Goal: Transaction & Acquisition: Subscribe to service/newsletter

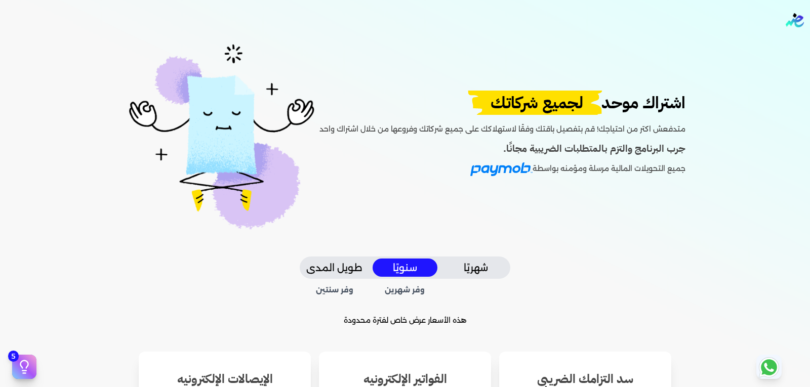
click at [488, 264] on button "شهريًا" at bounding box center [475, 268] width 65 height 19
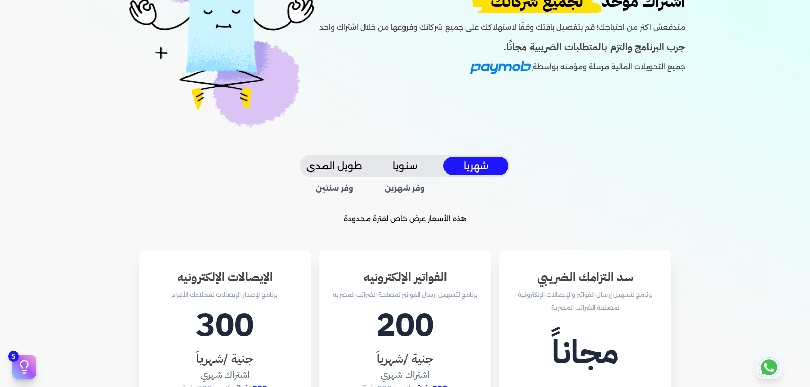
scroll to position [101, 0]
click at [739, 232] on div "اشتراك موحد لجميع شركاتك متدفعش اكتر من احتياجك! قم بتفصيل باقتك وفقًا لاستهلاك…" at bounding box center [404, 374] width 777 height 871
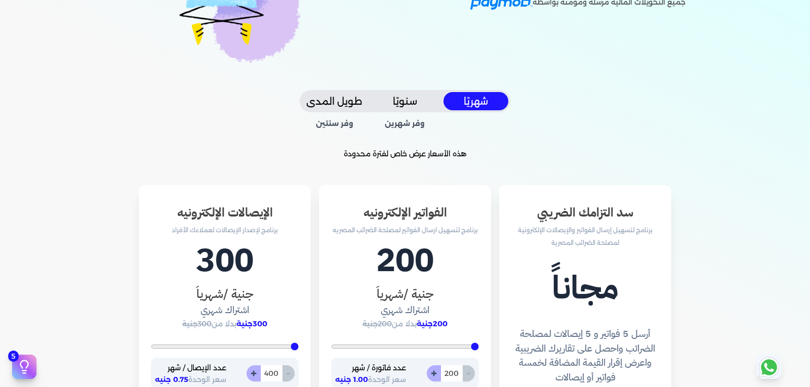
scroll to position [0, 0]
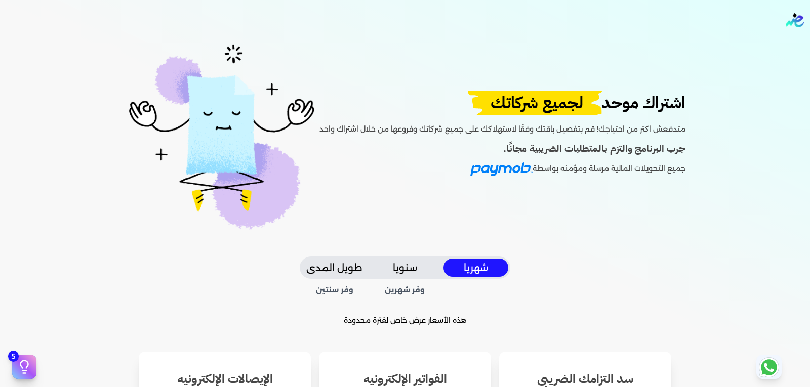
click at [341, 265] on button "طويل المدى" at bounding box center [334, 268] width 65 height 19
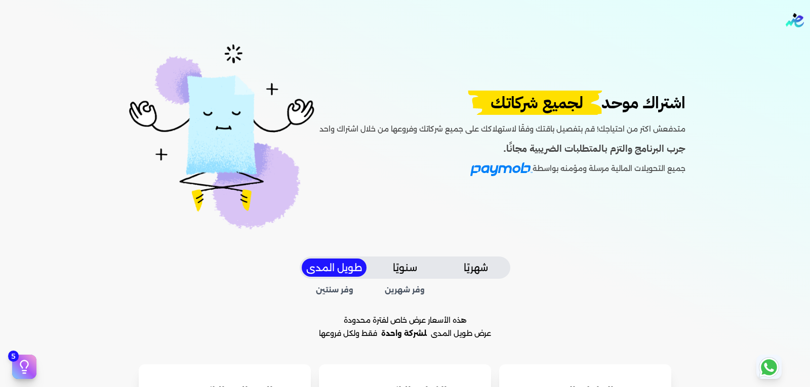
click at [423, 261] on button "سنويًا" at bounding box center [405, 268] width 65 height 19
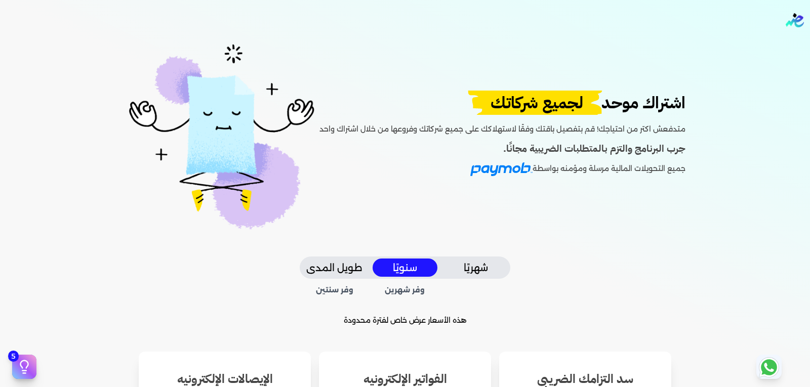
drag, startPoint x: 476, startPoint y: 263, endPoint x: 463, endPoint y: 263, distance: 13.2
click at [476, 263] on button "شهريًا" at bounding box center [475, 268] width 65 height 19
drag, startPoint x: 394, startPoint y: 272, endPoint x: 456, endPoint y: 268, distance: 61.9
click at [395, 272] on button "سنويًا" at bounding box center [405, 268] width 65 height 19
click at [473, 267] on button "شهريًا" at bounding box center [475, 268] width 65 height 19
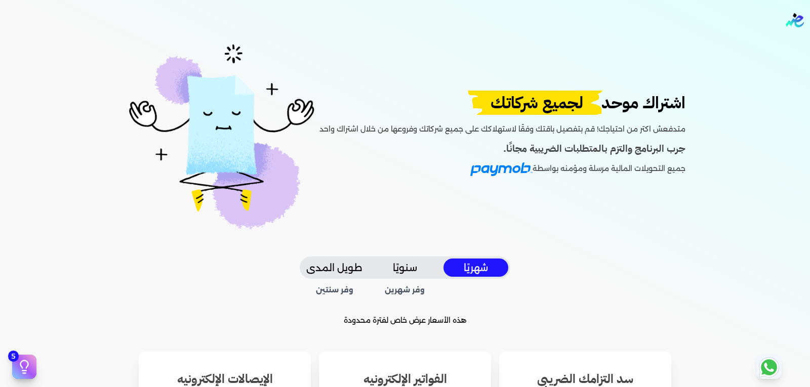
drag, startPoint x: 425, startPoint y: 270, endPoint x: 414, endPoint y: 270, distance: 11.6
click at [425, 270] on button "سنويًا" at bounding box center [405, 268] width 65 height 19
click at [320, 259] on button "طويل المدى" at bounding box center [334, 268] width 65 height 19
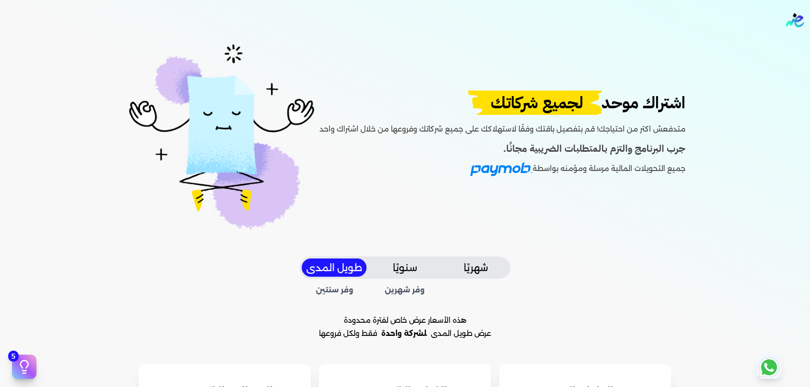
click at [427, 297] on div "وفر شهرين وفر سنتين" at bounding box center [405, 288] width 211 height 19
click at [403, 291] on span "وفر شهرين" at bounding box center [405, 290] width 66 height 11
drag, startPoint x: 327, startPoint y: 295, endPoint x: 335, endPoint y: 272, distance: 24.5
click at [327, 295] on span "وفر سنتين" at bounding box center [335, 290] width 66 height 11
click at [339, 267] on button "طويل المدى" at bounding box center [334, 268] width 65 height 19
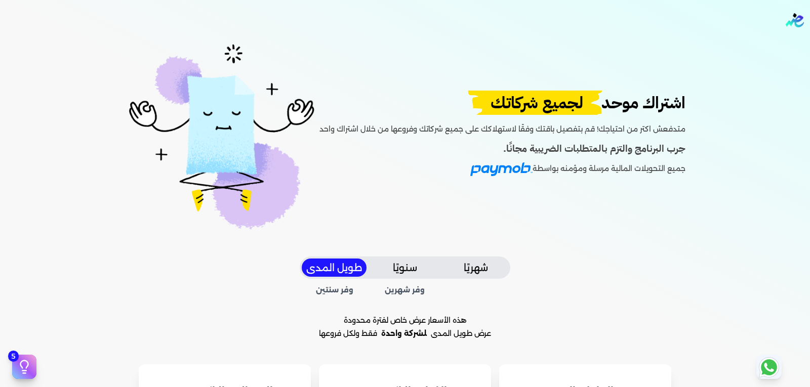
click at [468, 271] on button "شهريًا" at bounding box center [475, 268] width 65 height 19
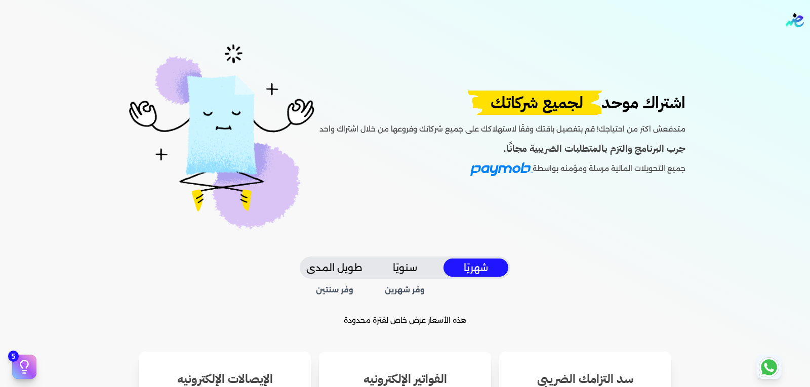
click at [404, 264] on button "سنويًا" at bounding box center [405, 268] width 65 height 19
drag, startPoint x: 367, startPoint y: 269, endPoint x: 356, endPoint y: 272, distance: 11.1
click at [365, 270] on button "طويل المدى" at bounding box center [334, 268] width 65 height 19
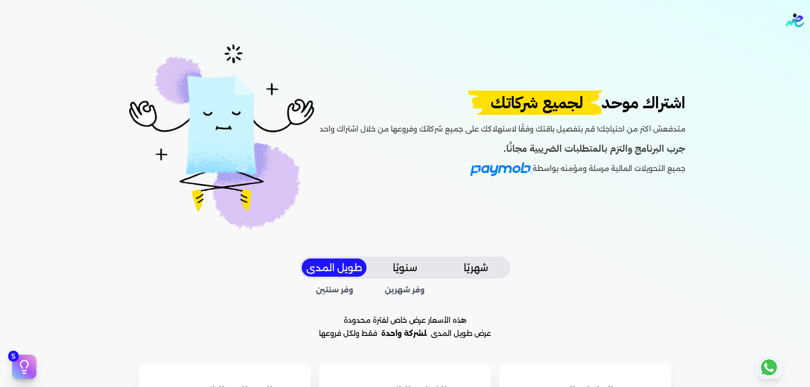
click at [356, 272] on button "طويل المدى" at bounding box center [334, 268] width 65 height 19
click at [352, 286] on div "وفر شهرين وفر سنتين" at bounding box center [405, 288] width 211 height 19
click at [409, 286] on span "وفر شهرين" at bounding box center [405, 290] width 66 height 11
click at [403, 271] on div at bounding box center [403, 271] width 0 height 0
click at [408, 272] on button "سنويًا" at bounding box center [405, 268] width 65 height 19
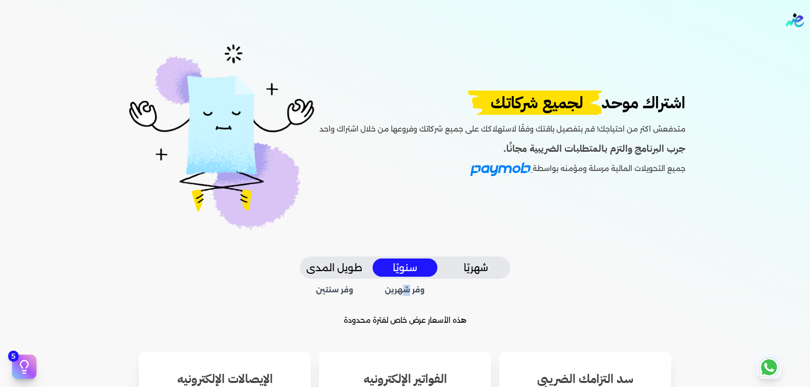
click at [469, 262] on button "شهريًا" at bounding box center [475, 268] width 65 height 19
click at [408, 276] on button "سنويًا" at bounding box center [405, 268] width 65 height 19
click at [329, 277] on button "طويل المدى" at bounding box center [334, 268] width 65 height 19
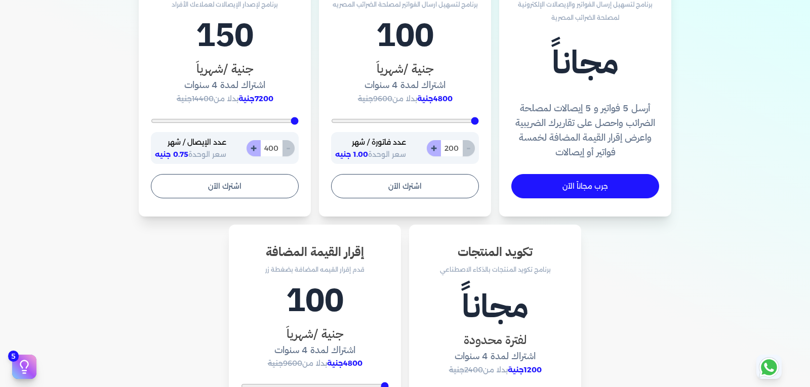
click at [733, 257] on div "سد التزامك الضريبي برنامج لتسهيل إرسال الفواتير والإيصالات الإلكترونية لمصلحة ا…" at bounding box center [404, 239] width 761 height 559
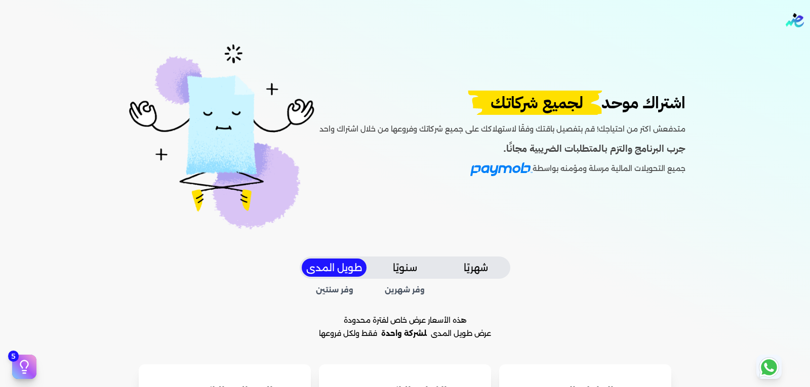
click at [793, 28] on nav "Toggle Navigation الاسعار العمولات مساعدة خدمة العملاء دليل المستخدم تسجيل الدخ…" at bounding box center [405, 20] width 810 height 40
click at [793, 15] on img "Global" at bounding box center [795, 20] width 18 height 14
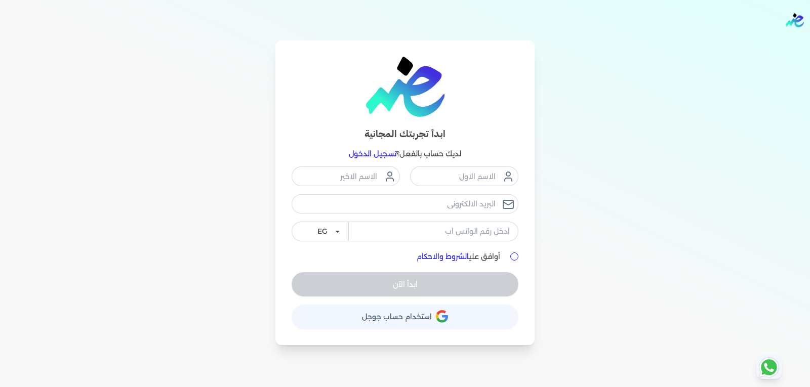
click at [764, 359] on icon at bounding box center [769, 367] width 24 height 24
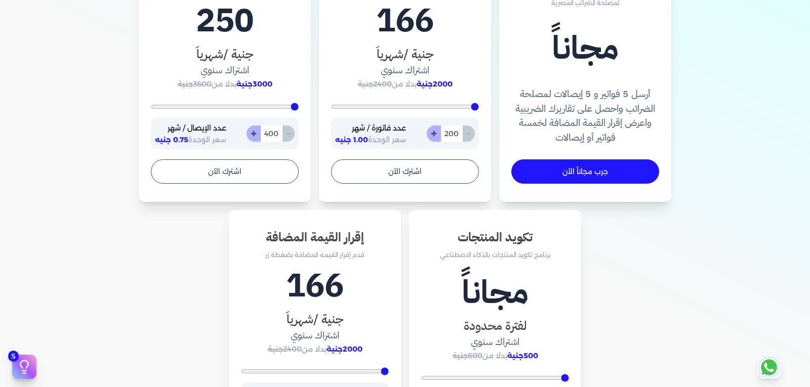
scroll to position [405, 0]
